Goal: Check status: Check status

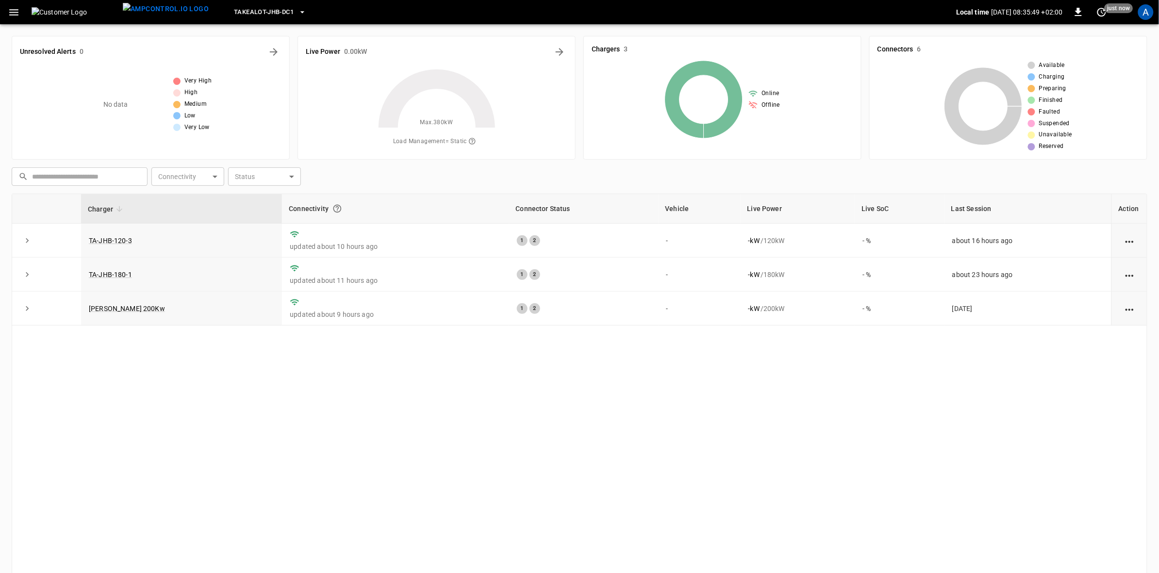
click at [1151, 11] on div "A" at bounding box center [1146, 12] width 16 height 16
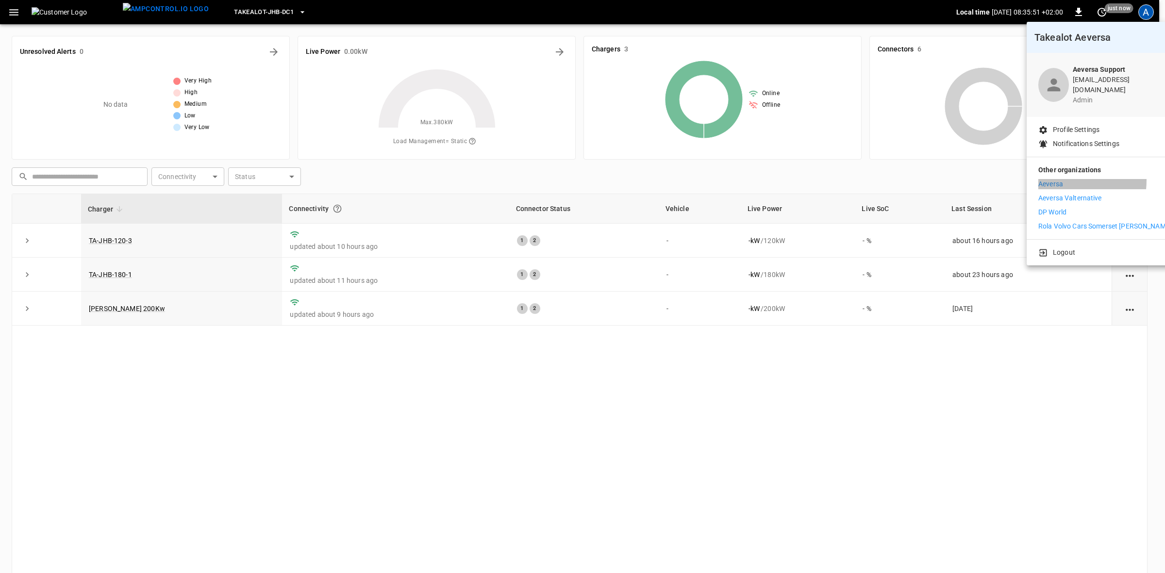
click at [1051, 179] on p "Aeversa" at bounding box center [1050, 184] width 25 height 10
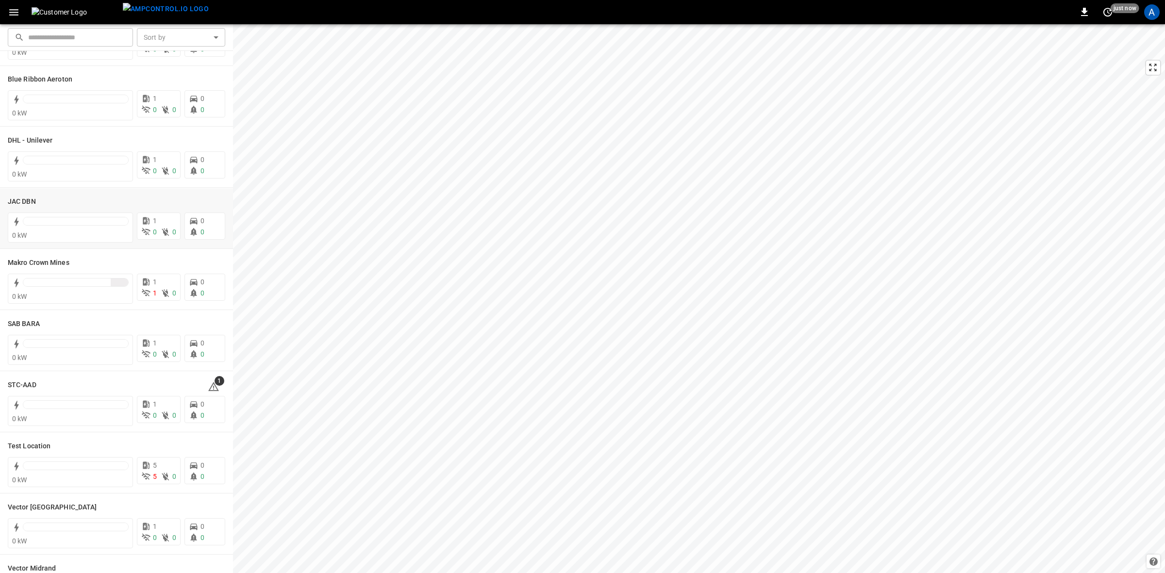
scroll to position [121, 0]
click at [232, 215] on div "​ ​ Sort by ​ Sort by In View AA Bakery 0 kW 1 0 0 0 0 Blue Ribbon Aeroton 0 kW…" at bounding box center [582, 298] width 1165 height 549
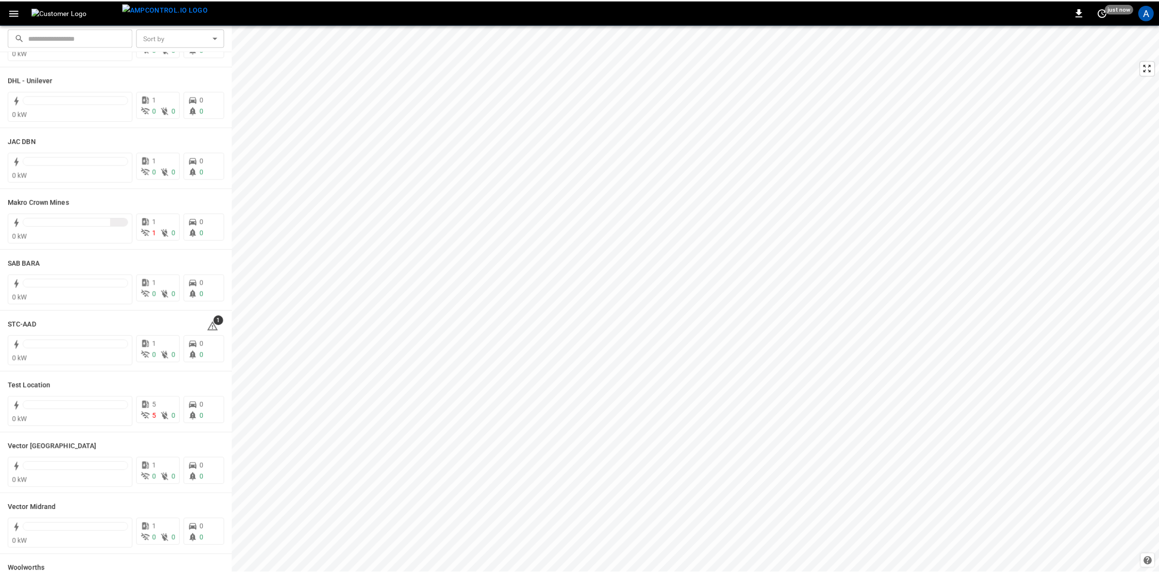
scroll to position [0, 0]
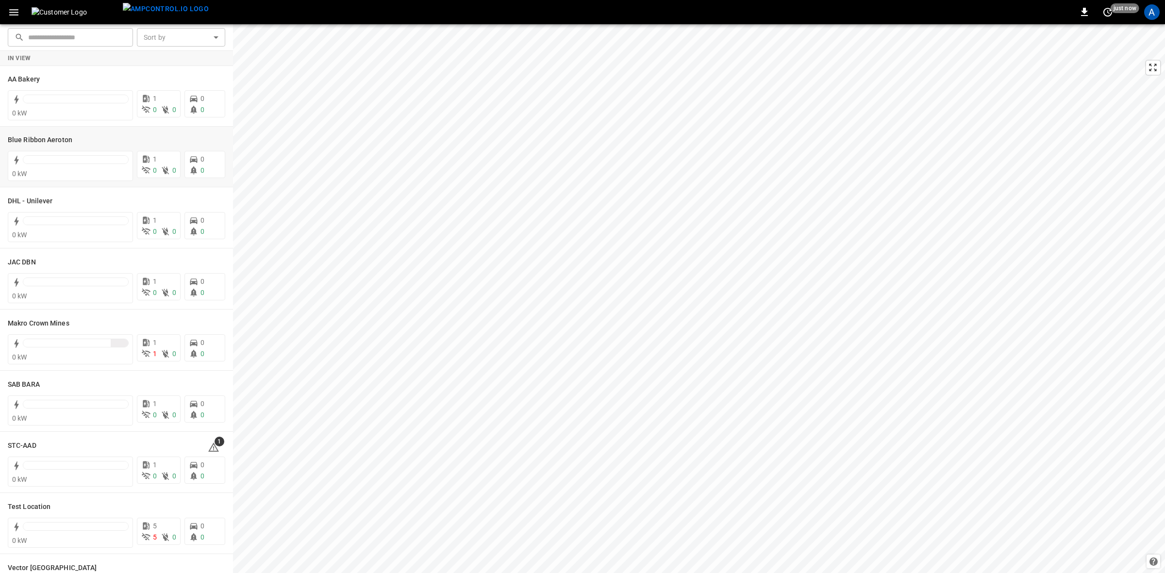
click at [19, 139] on h6 "Blue Ribbon Aeroton" at bounding box center [40, 140] width 65 height 11
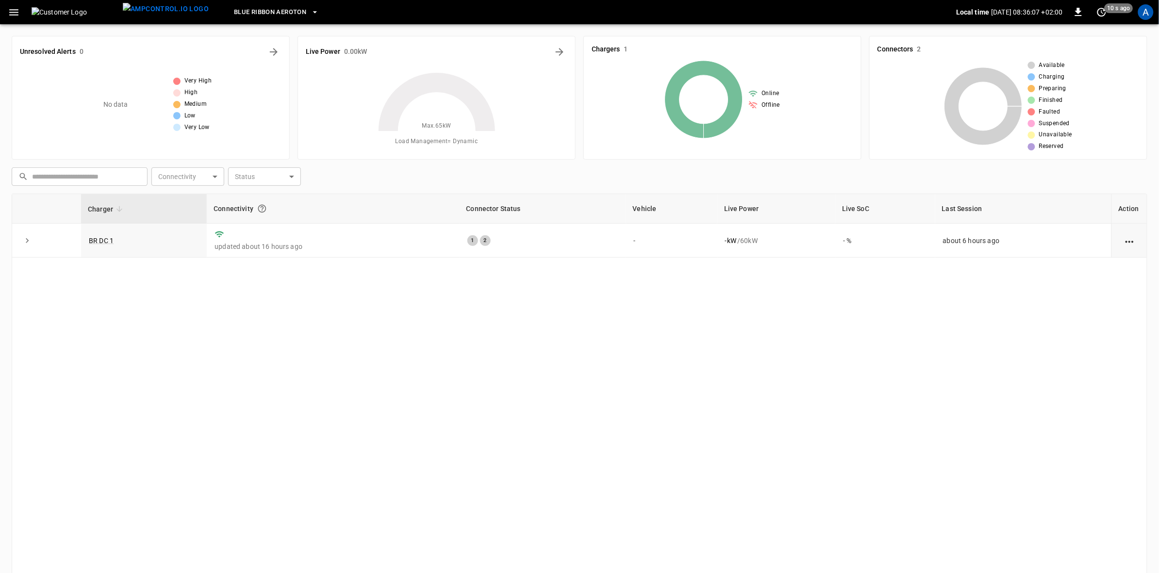
click at [96, 242] on link "BR DC 1" at bounding box center [101, 241] width 25 height 8
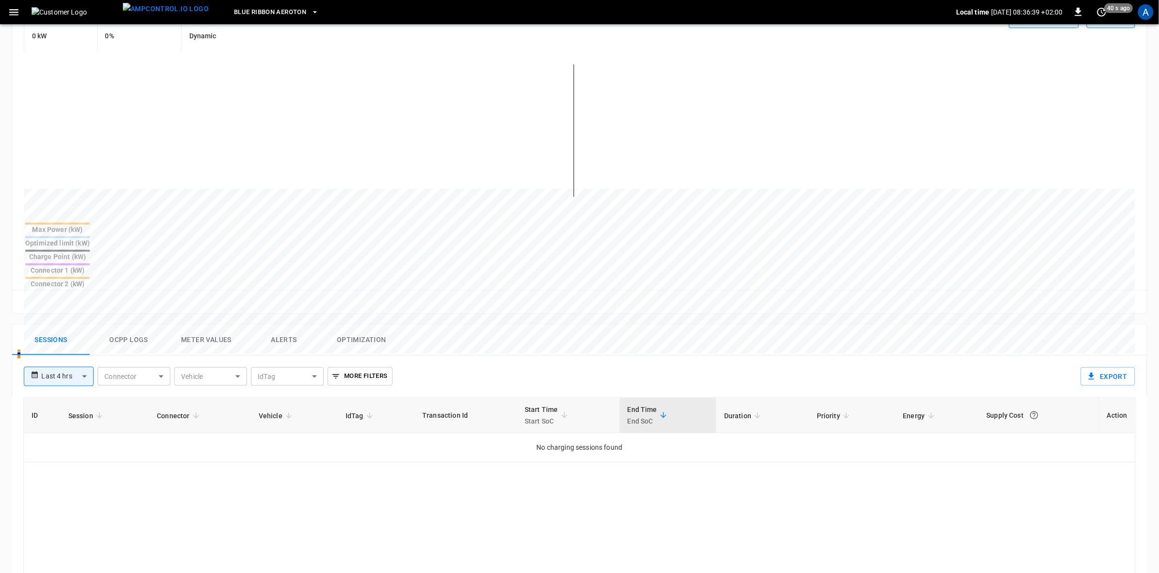
scroll to position [205, 0]
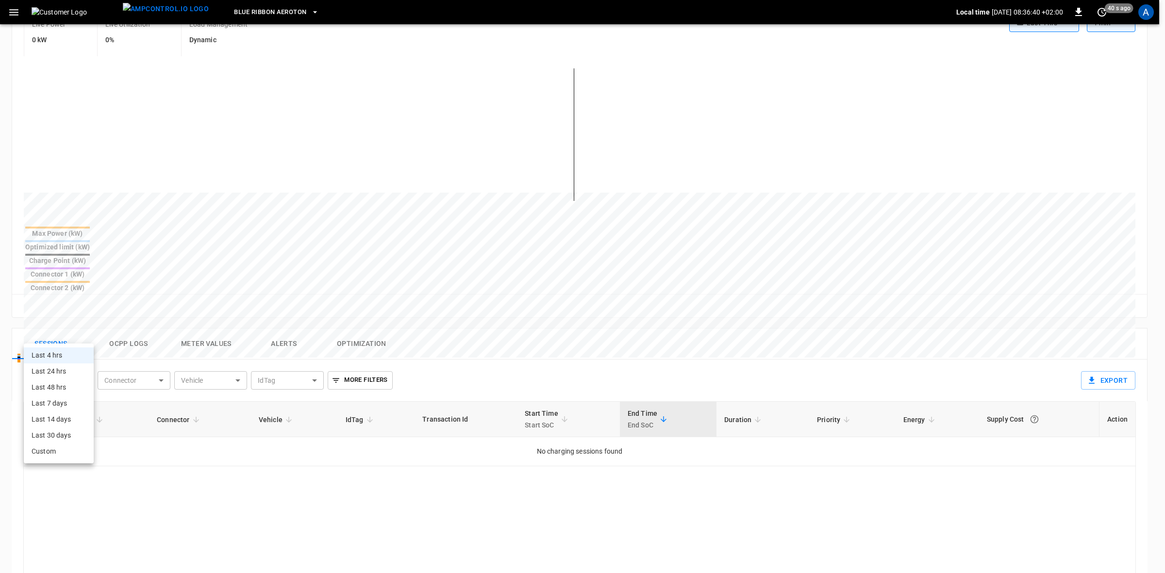
click at [84, 331] on body "**********" at bounding box center [582, 323] width 1165 height 1056
click at [715, 57] on div at bounding box center [582, 286] width 1165 height 573
